Goal: Task Accomplishment & Management: Manage account settings

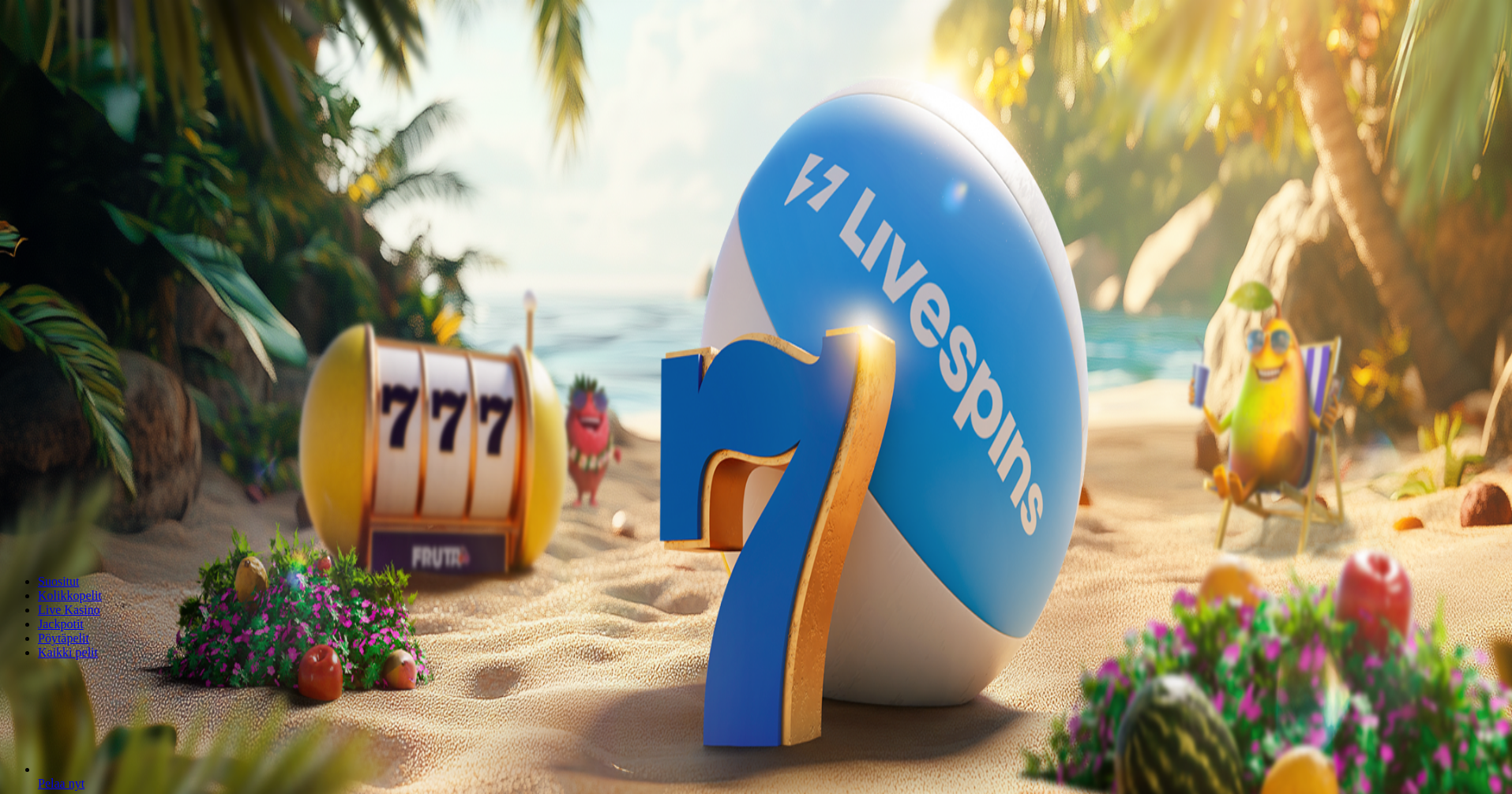
click at [82, 261] on span "Palkkiot" at bounding box center [63, 254] width 37 height 11
click at [91, 276] on span "Tarjoukset" at bounding box center [64, 269] width 53 height 13
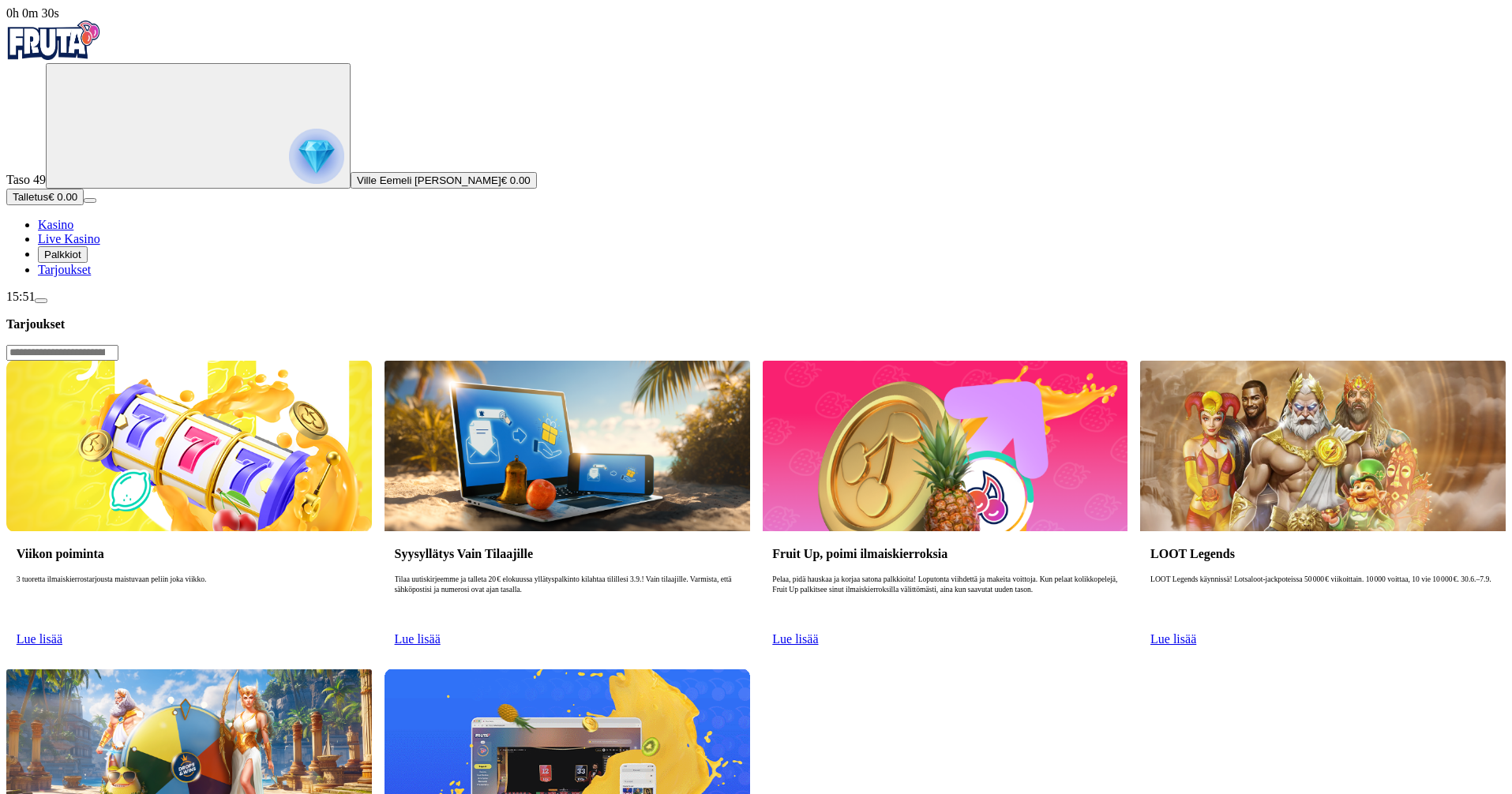
click at [41, 300] on span "menu icon" at bounding box center [41, 300] width 0 height 0
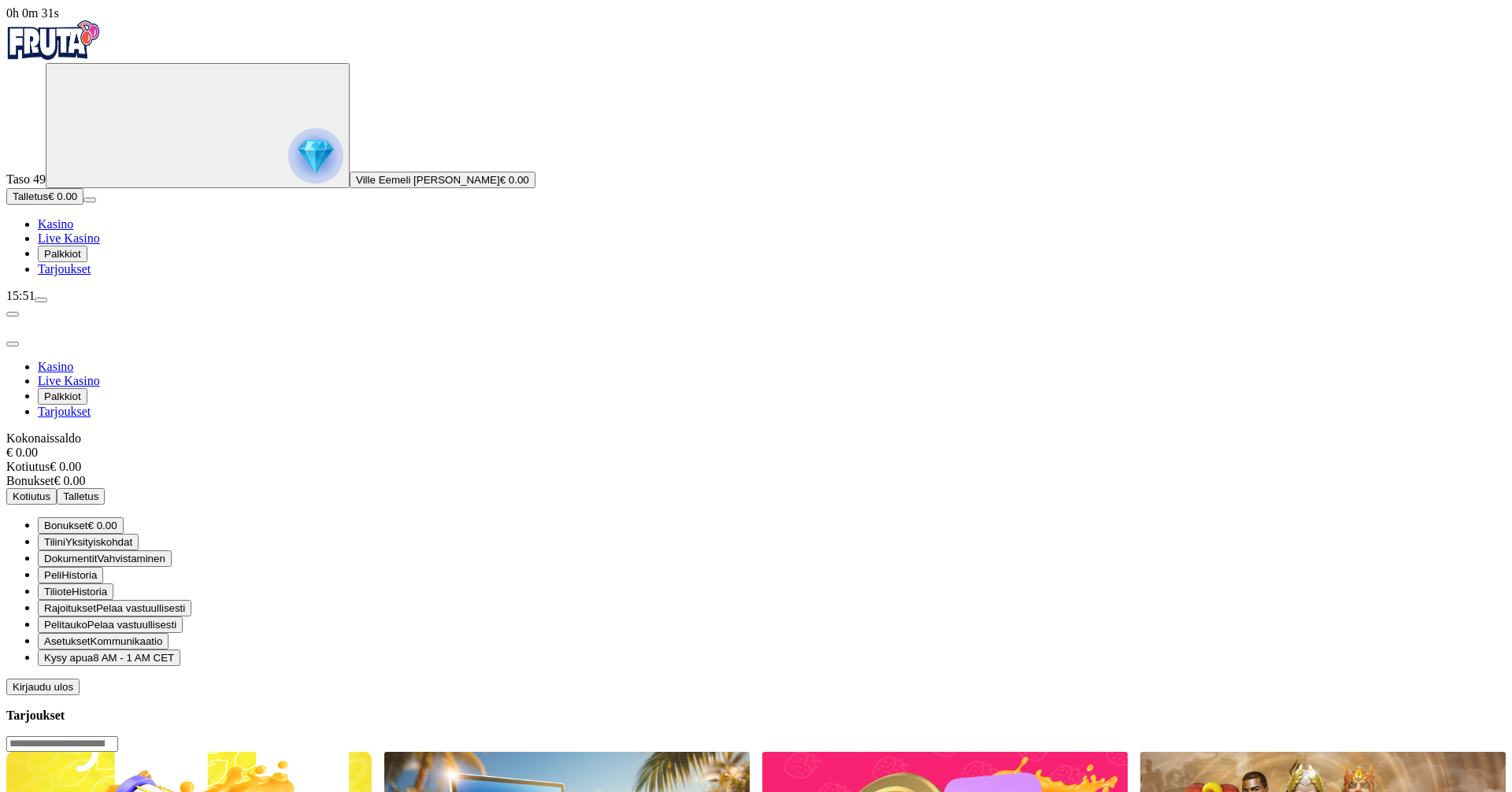
click at [73, 680] on span "Kirjaudu ulos" at bounding box center [43, 686] width 61 height 11
